Goal: Task Accomplishment & Management: Manage account settings

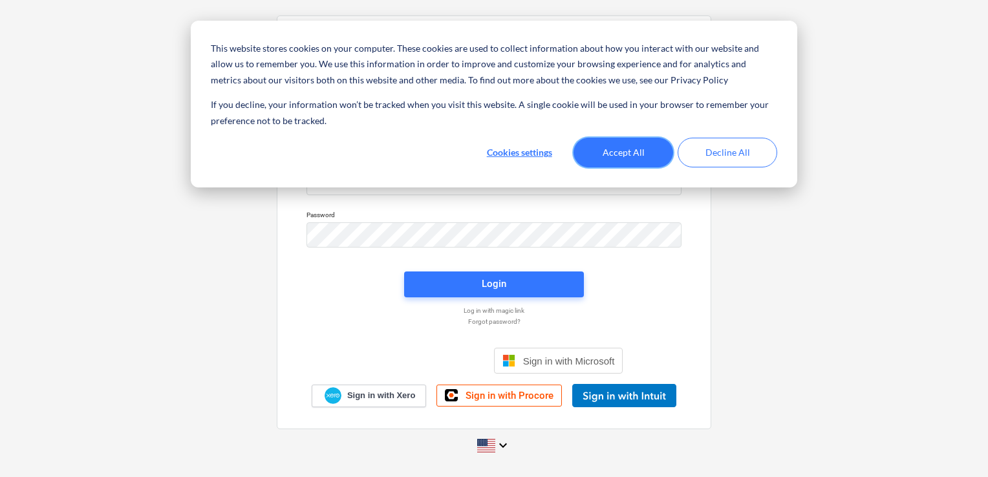
click at [627, 162] on button "Accept All" at bounding box center [623, 153] width 100 height 30
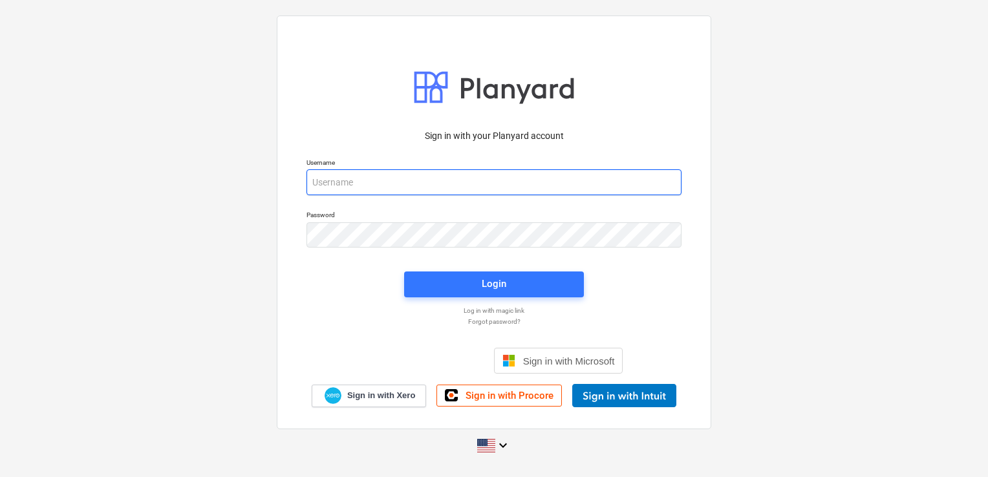
paste input "[EMAIL_ADDRESS][DOMAIN_NAME]"
type input "[EMAIL_ADDRESS][DOMAIN_NAME]"
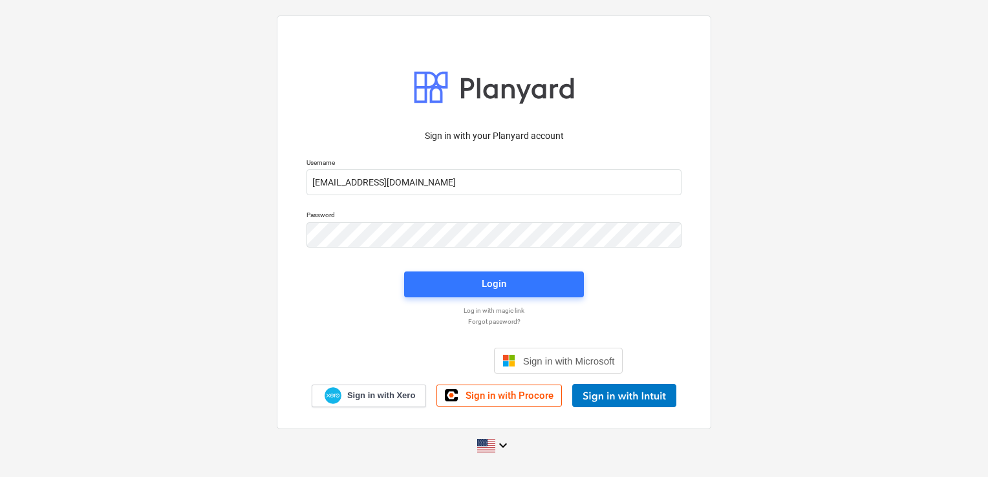
click at [586, 380] on div "Sign in with Xero Sign in with Procore" at bounding box center [494, 391] width 365 height 34
click at [444, 292] on span "Login" at bounding box center [494, 283] width 149 height 17
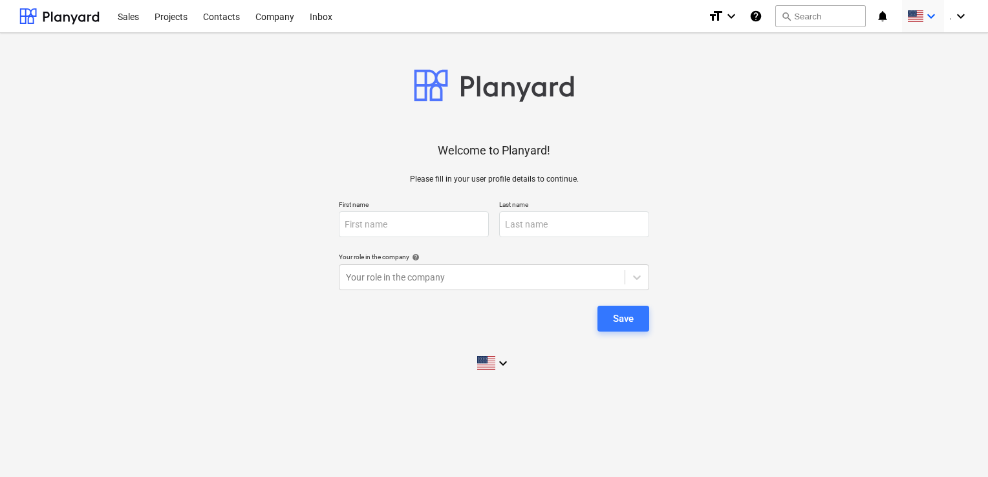
click at [914, 19] on span at bounding box center [915, 16] width 16 height 12
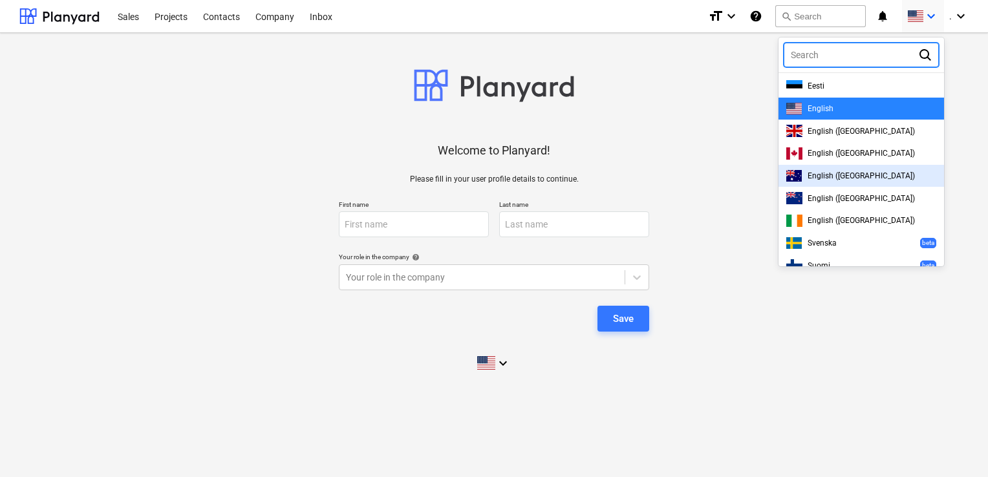
click at [866, 175] on span "English ([GEOGRAPHIC_DATA])" at bounding box center [861, 175] width 107 height 9
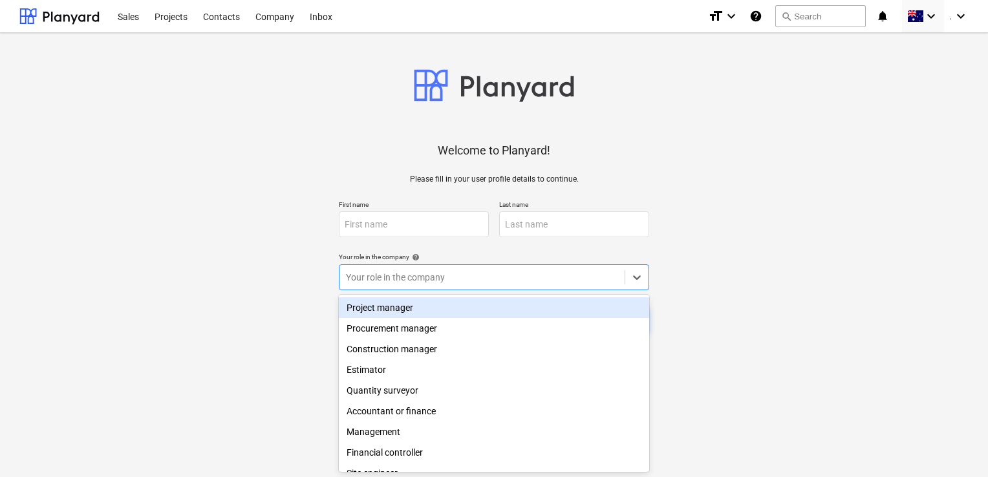
click at [432, 277] on div at bounding box center [482, 277] width 272 height 13
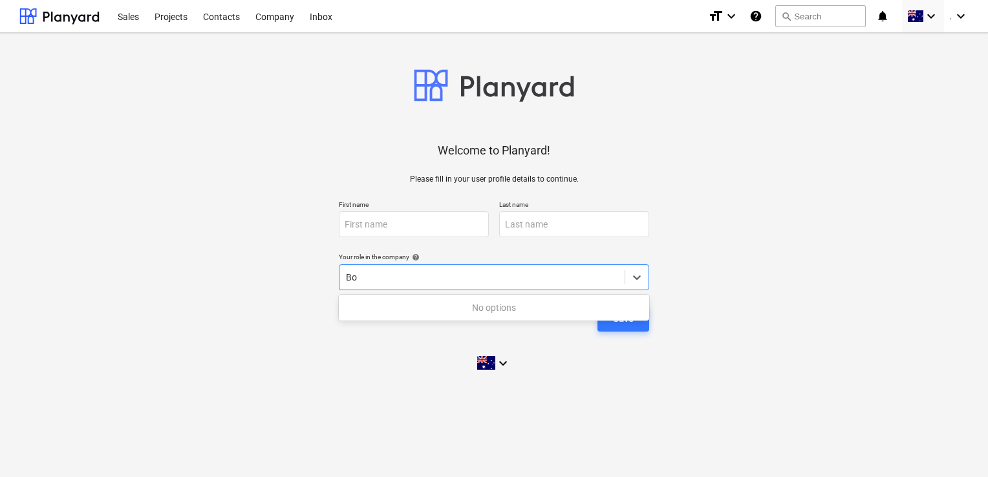
type input "B"
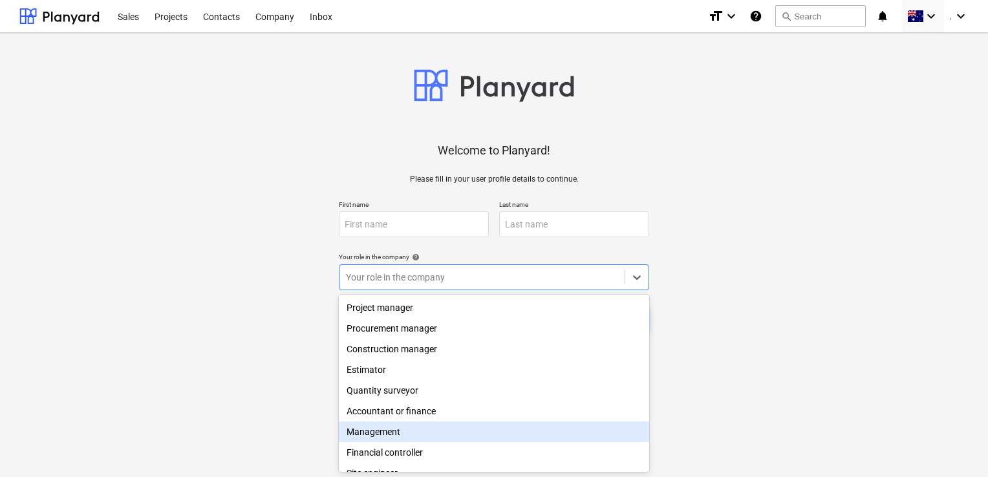
scroll to position [61, 0]
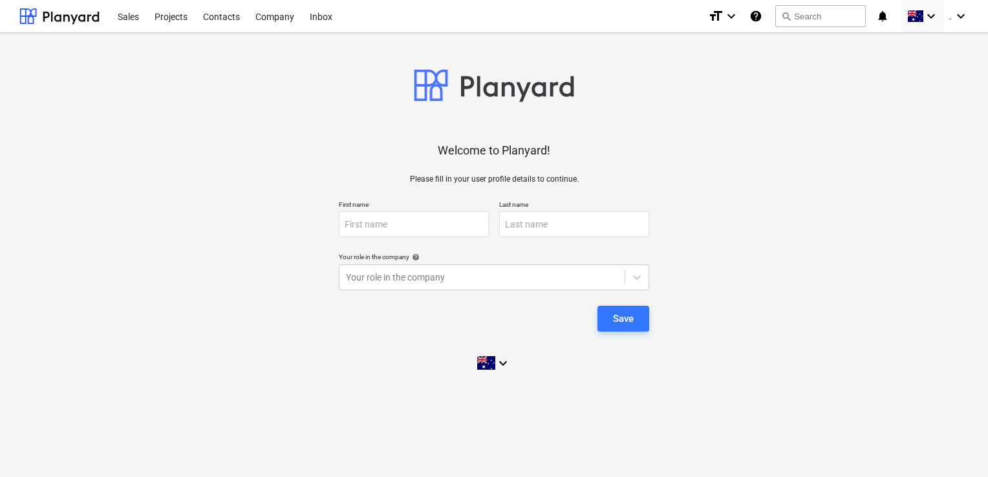
click at [230, 337] on div "Welcome to Planyard! Please fill in your user profile details to continue. Firs…" at bounding box center [493, 211] width 949 height 336
